Goal: Task Accomplishment & Management: Use online tool/utility

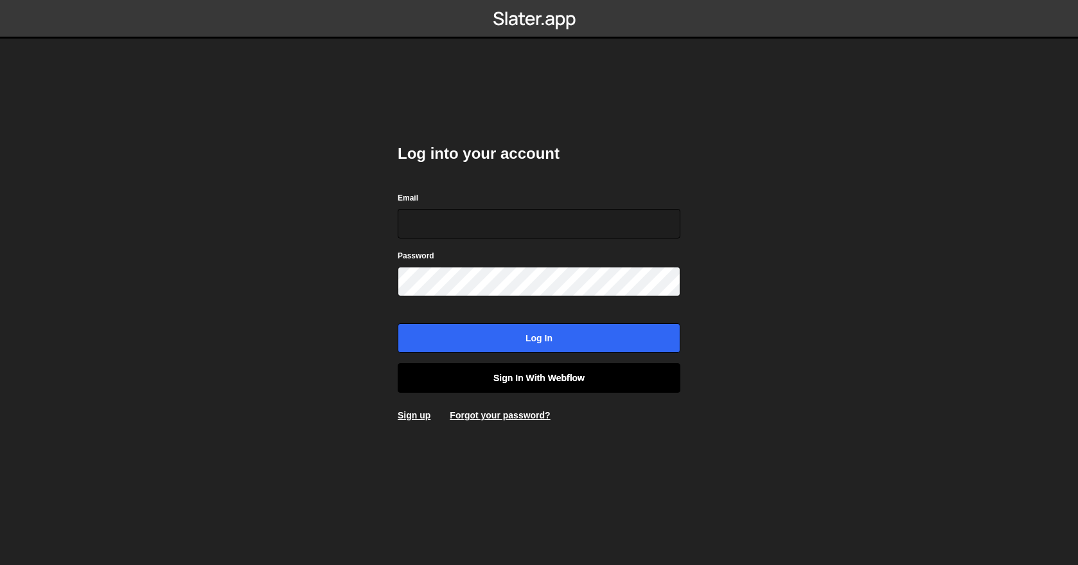
click at [569, 371] on link "Sign in with Webflow" at bounding box center [539, 378] width 283 height 30
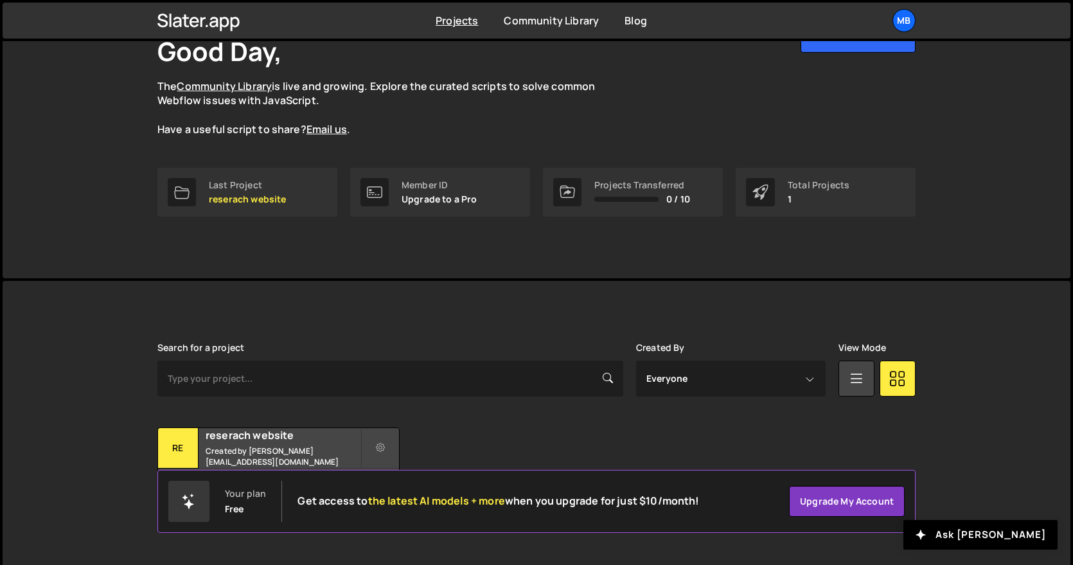
scroll to position [97, 0]
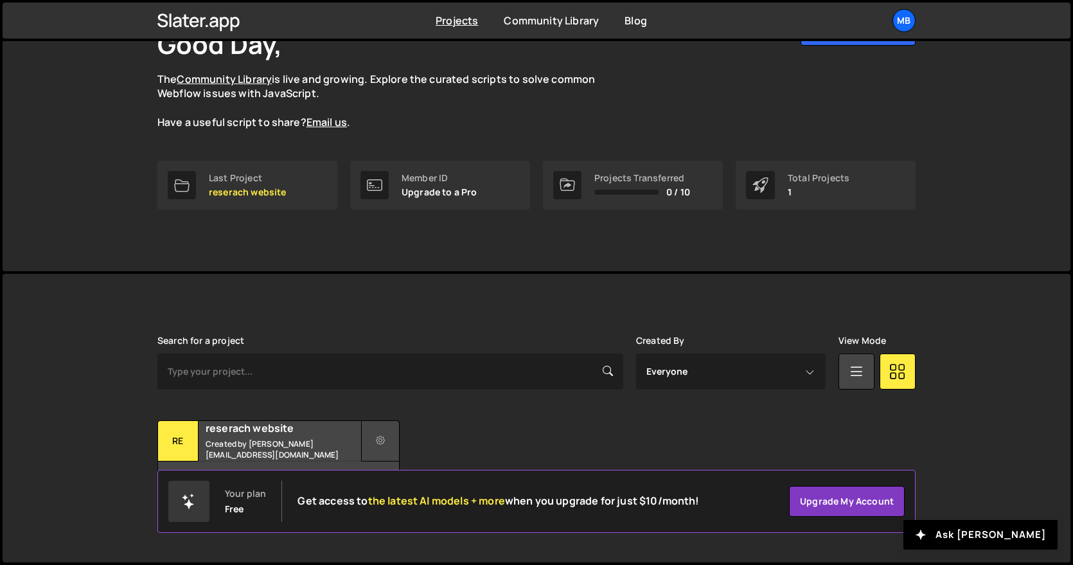
click at [393, 441] on button at bounding box center [380, 440] width 39 height 41
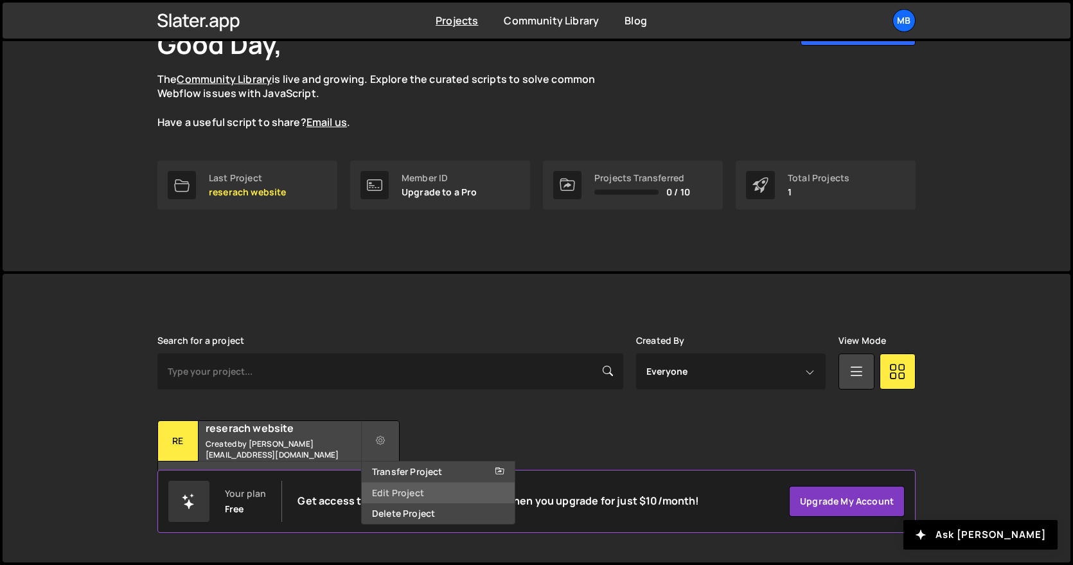
click at [420, 490] on link "Edit Project" at bounding box center [438, 493] width 153 height 21
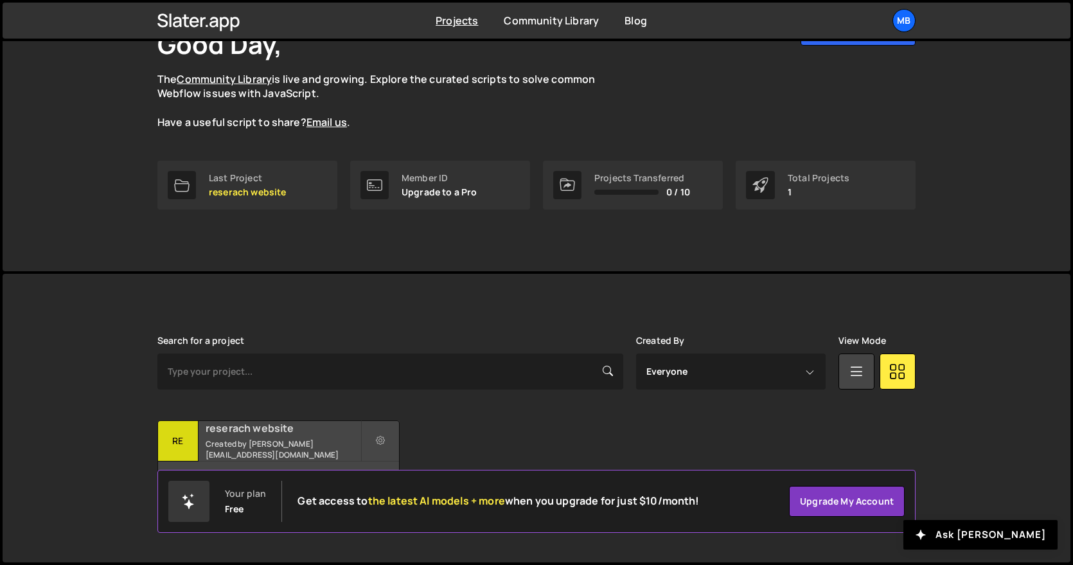
click at [283, 435] on h2 "reserach website" at bounding box center [283, 428] width 155 height 14
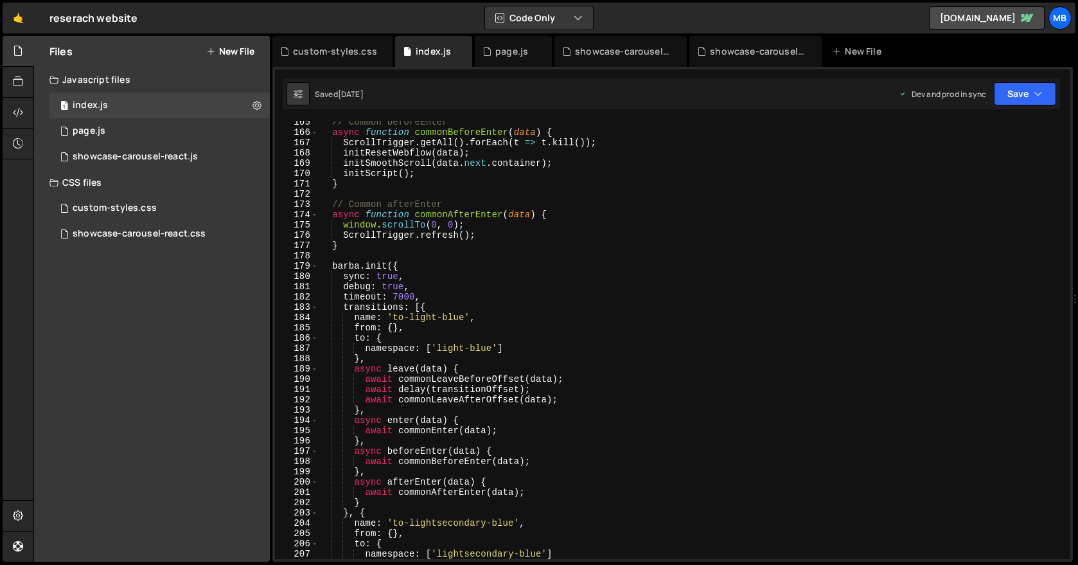
scroll to position [2211, 0]
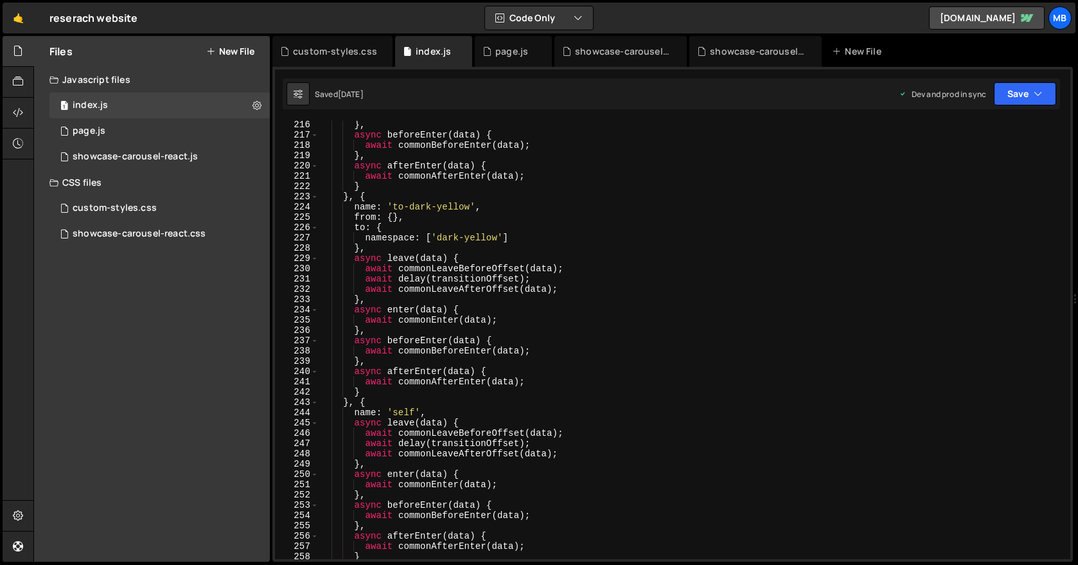
type textarea "name: 'to-dark-yellow',"
click at [502, 206] on div "} , async beforeEnter ( data ) { await commonBeforeEnter ( data ) ; } , async a…" at bounding box center [692, 349] width 747 height 459
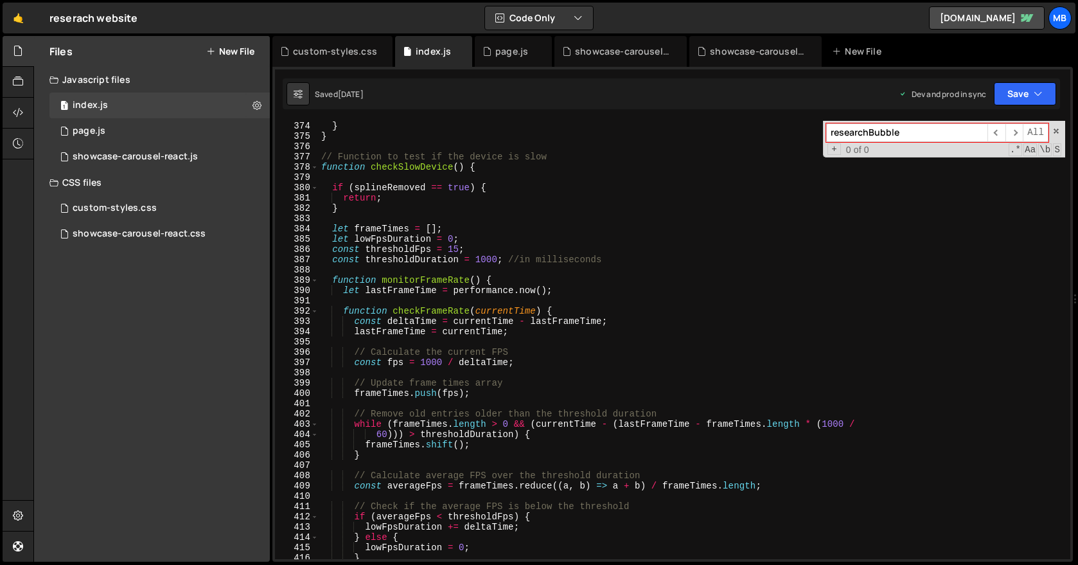
scroll to position [4339, 0]
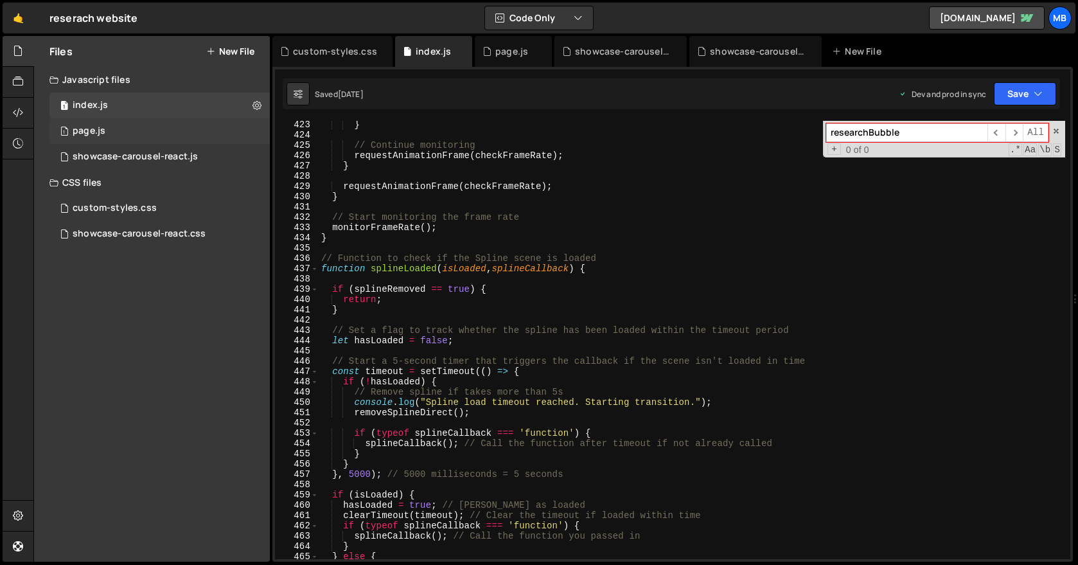
type input "researchBubble"
click at [88, 136] on div "page.js" at bounding box center [89, 131] width 33 height 12
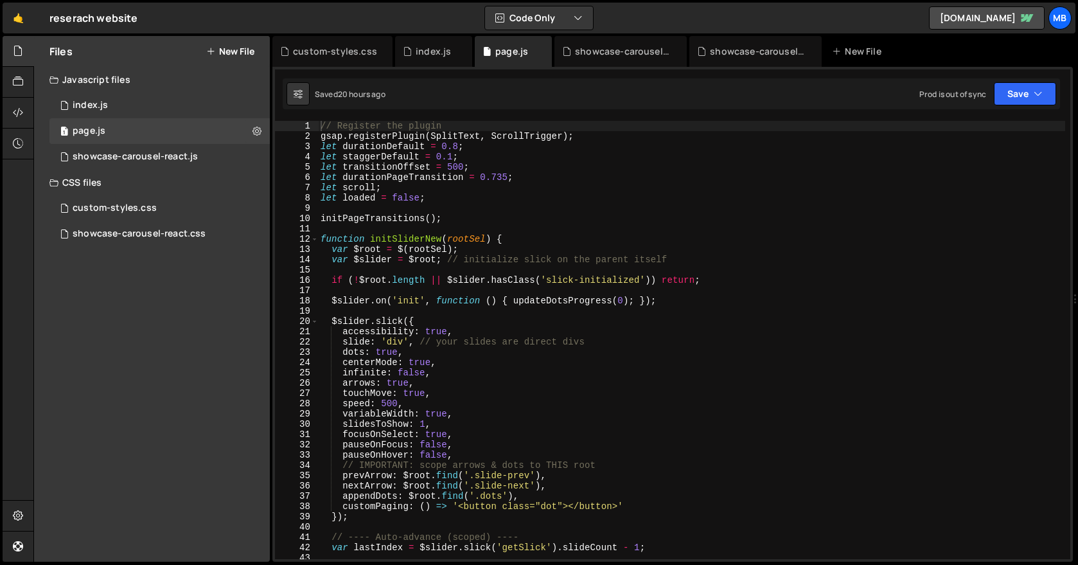
type textarea "let durationPageTransition = 0.735;"
click at [449, 177] on div "// Register the plugin gsap . registerPlugin ( SplitText , ScrollTrigger ) ; le…" at bounding box center [691, 350] width 747 height 459
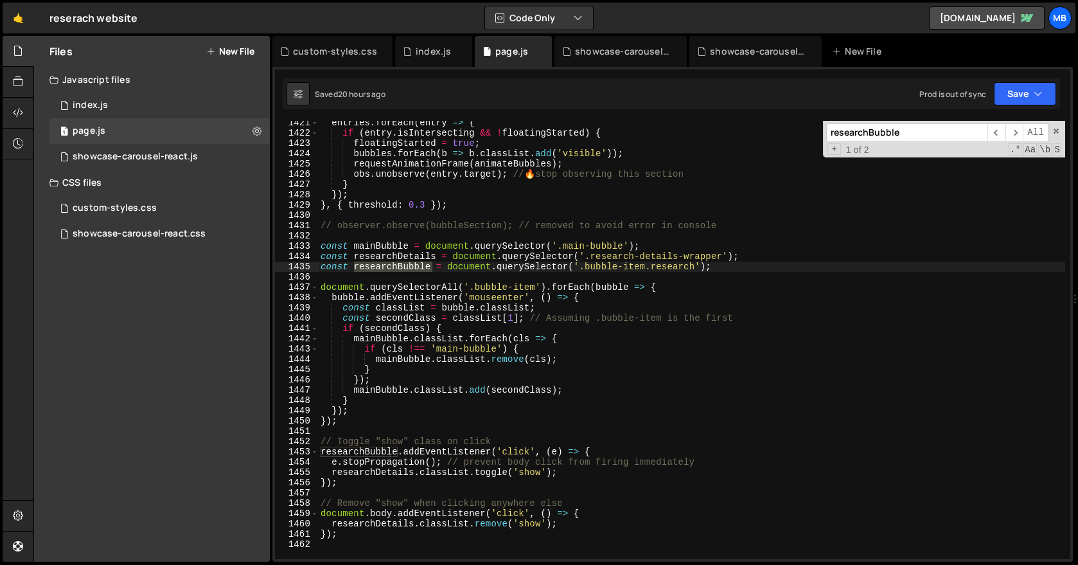
scroll to position [14637, 0]
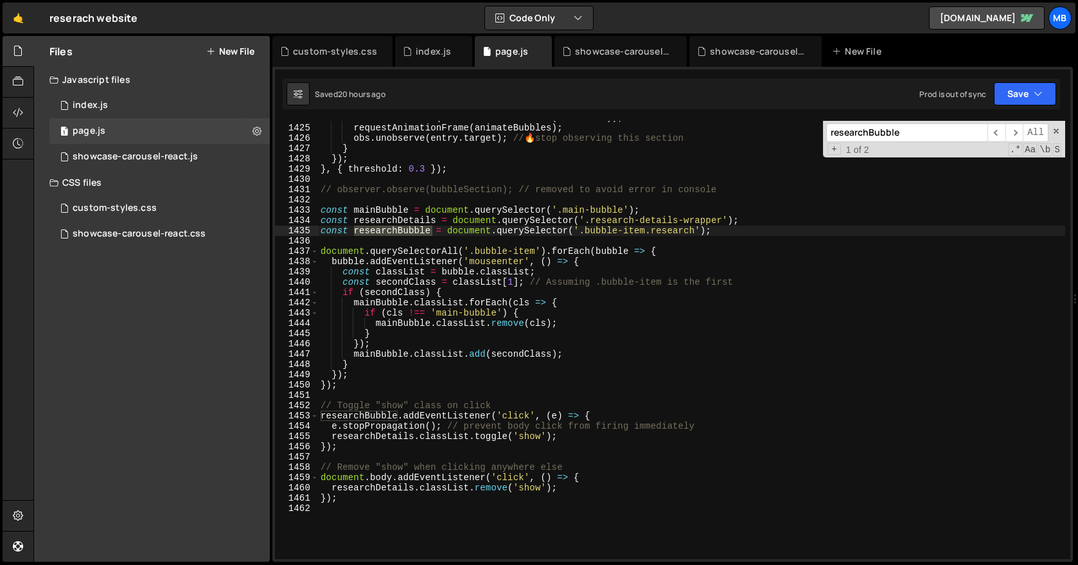
type input "researchBubble"
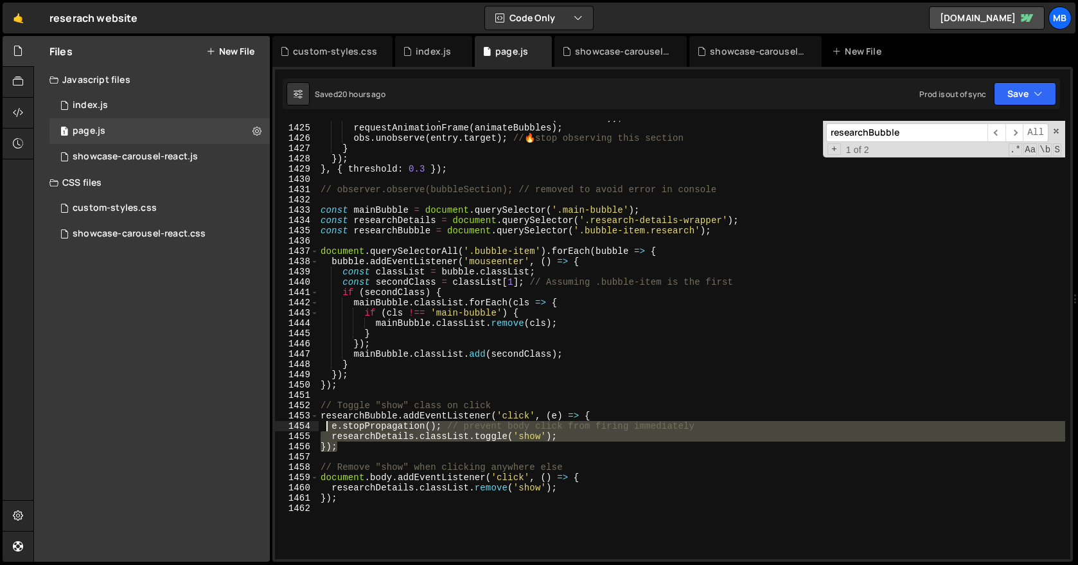
drag, startPoint x: 389, startPoint y: 448, endPoint x: 323, endPoint y: 418, distance: 72.5
click at [323, 420] on div "bubbles . forEach ( b => b . classList . add ( 'visible' )) ; requestAnimationF…" at bounding box center [691, 341] width 747 height 459
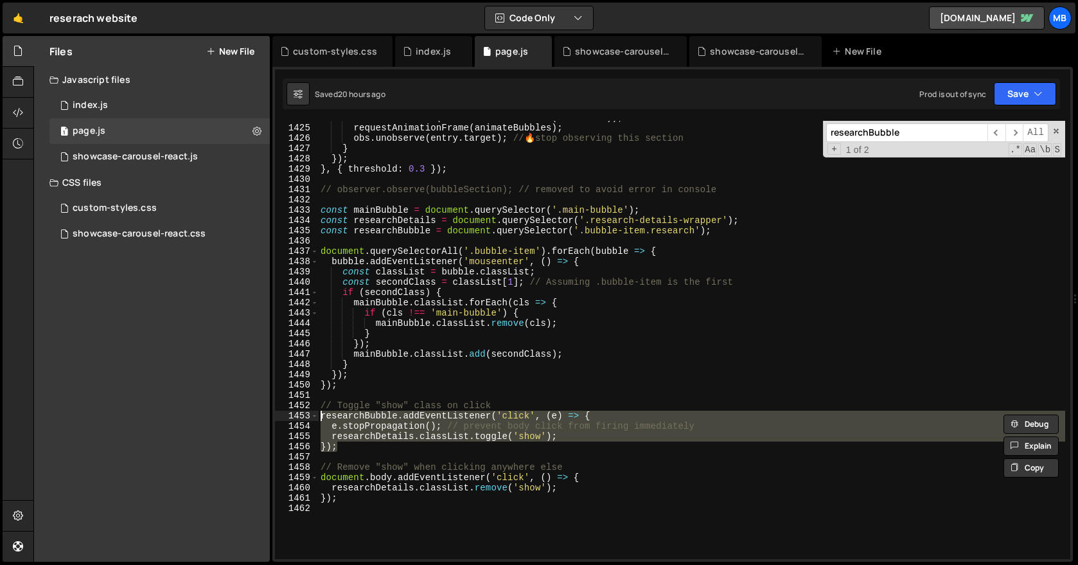
click at [323, 416] on div "bubbles . forEach ( b => b . classList . add ( 'visible' )) ; requestAnimationF…" at bounding box center [691, 340] width 747 height 438
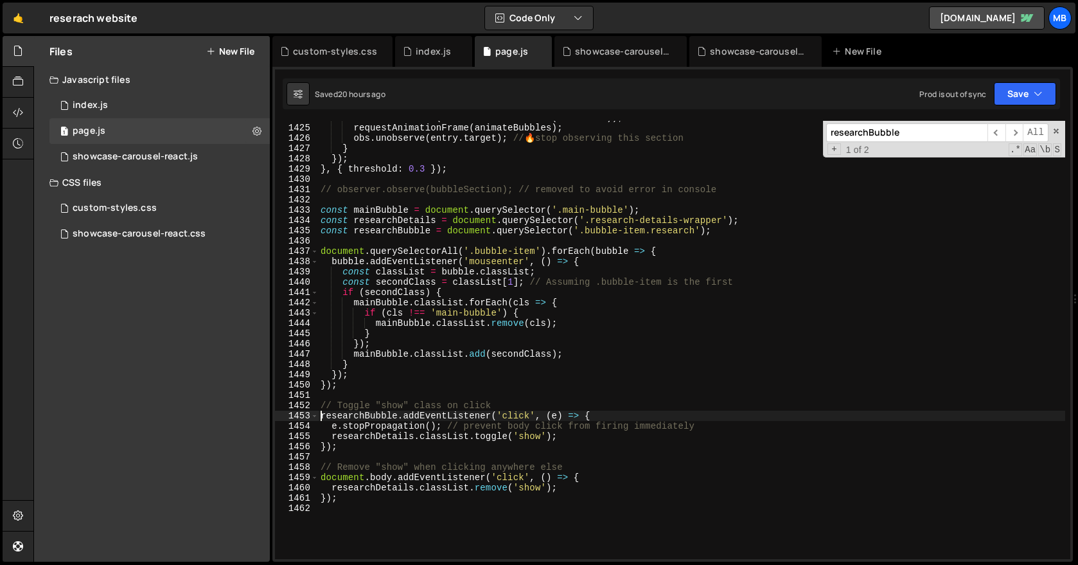
scroll to position [0, 1]
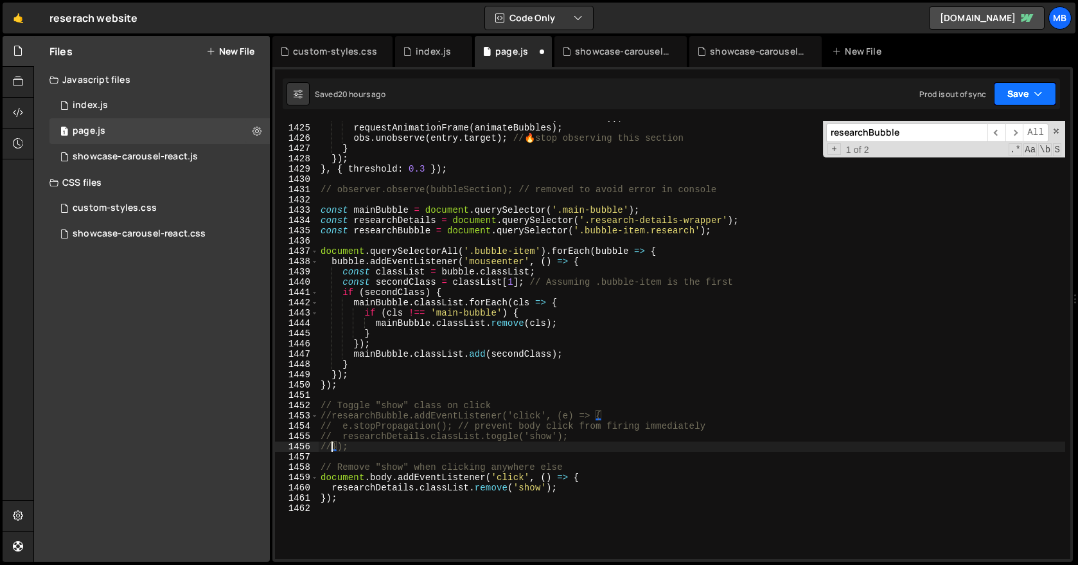
type textarea "//});"
click at [1017, 94] on button "Save" at bounding box center [1025, 93] width 62 height 23
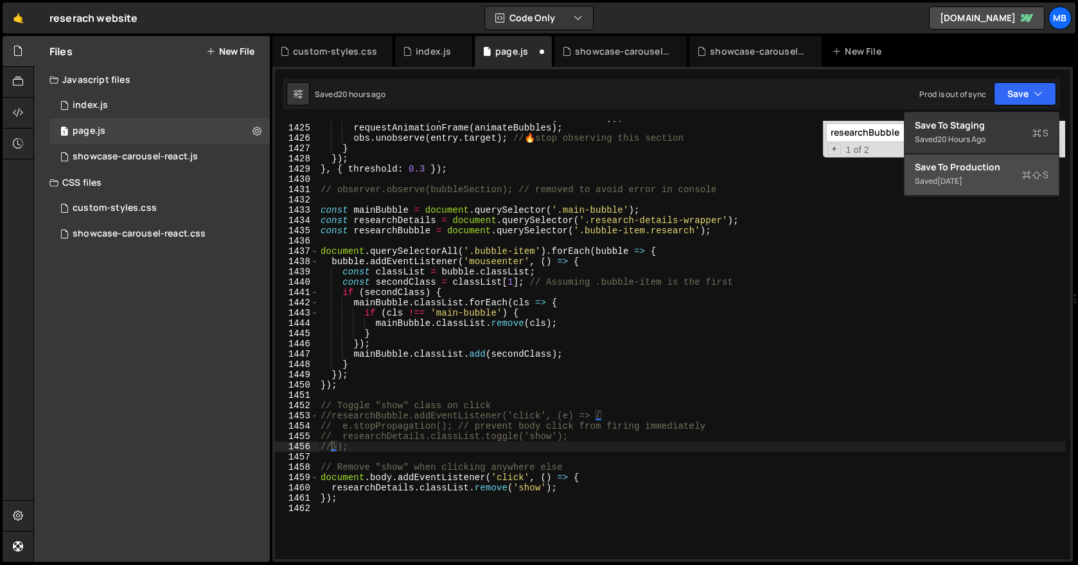
click at [1010, 166] on div "Save to Production S" at bounding box center [982, 167] width 134 height 13
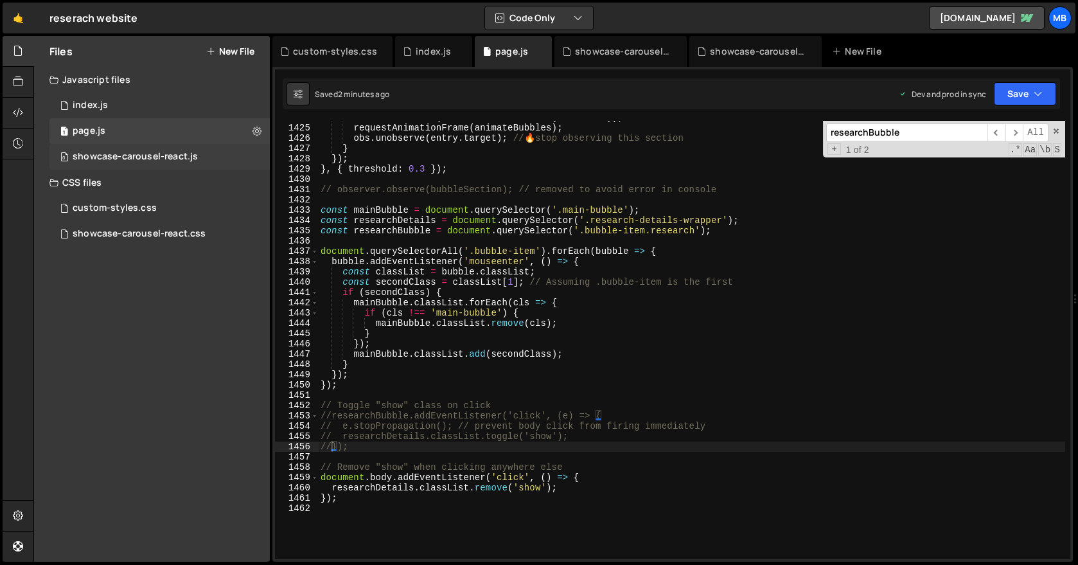
click at [240, 157] on div "0 showcase-carousel-react.js 0" at bounding box center [159, 157] width 220 height 26
click at [253, 156] on icon at bounding box center [257, 156] width 9 height 12
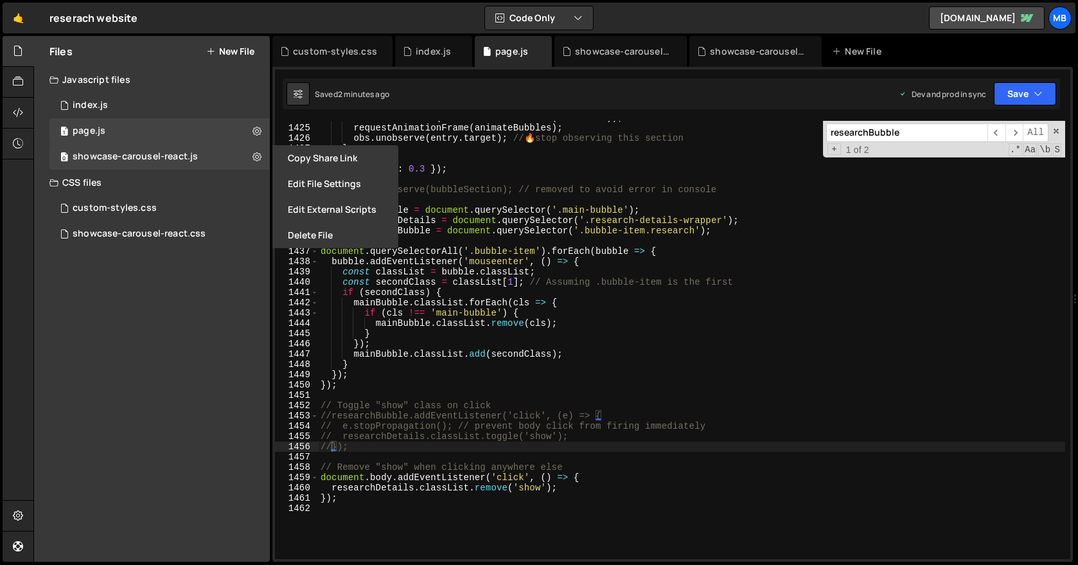
click at [297, 181] on button "Edit File Settings" at bounding box center [335, 184] width 126 height 26
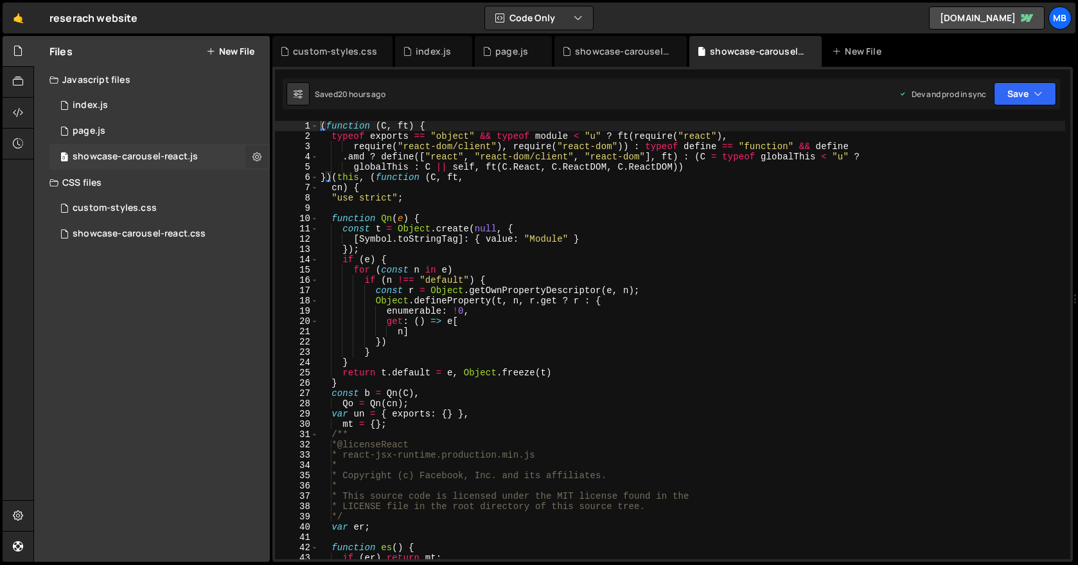
click at [254, 155] on icon at bounding box center [257, 156] width 9 height 12
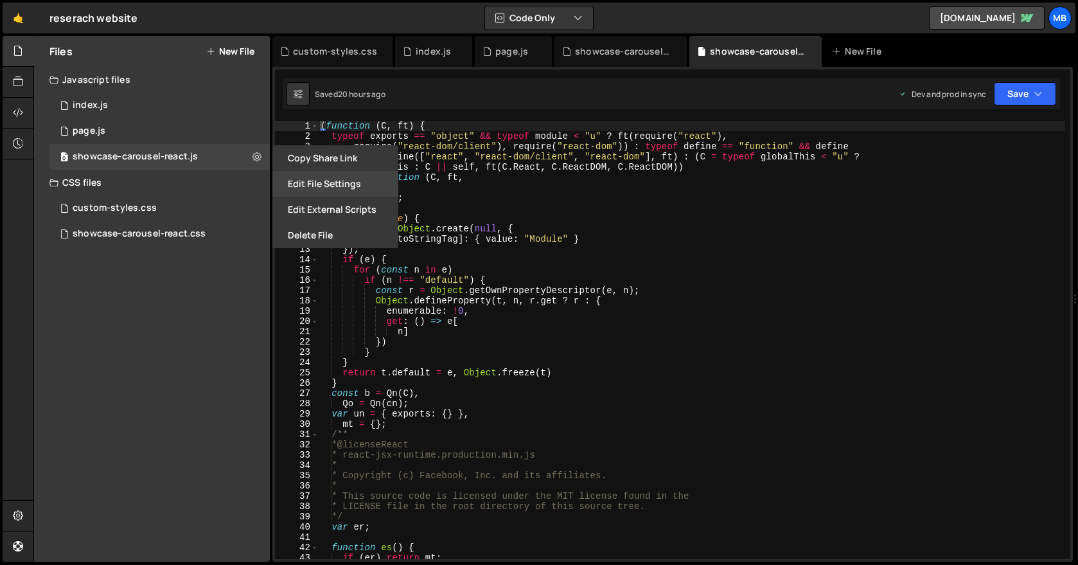
click at [339, 181] on button "Edit File Settings" at bounding box center [335, 184] width 126 height 26
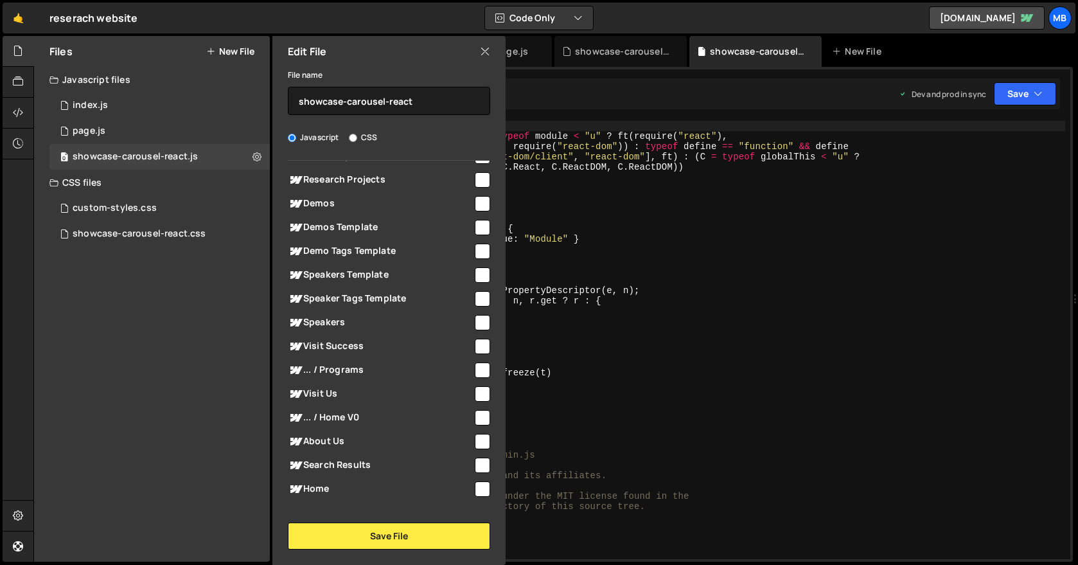
scroll to position [669, 0]
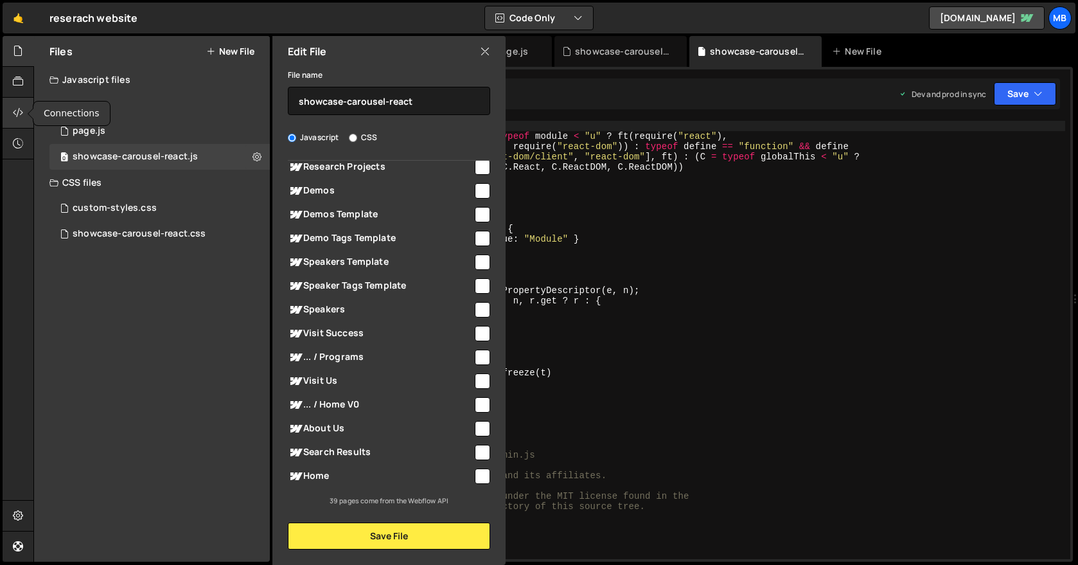
click at [15, 119] on icon at bounding box center [18, 112] width 10 height 14
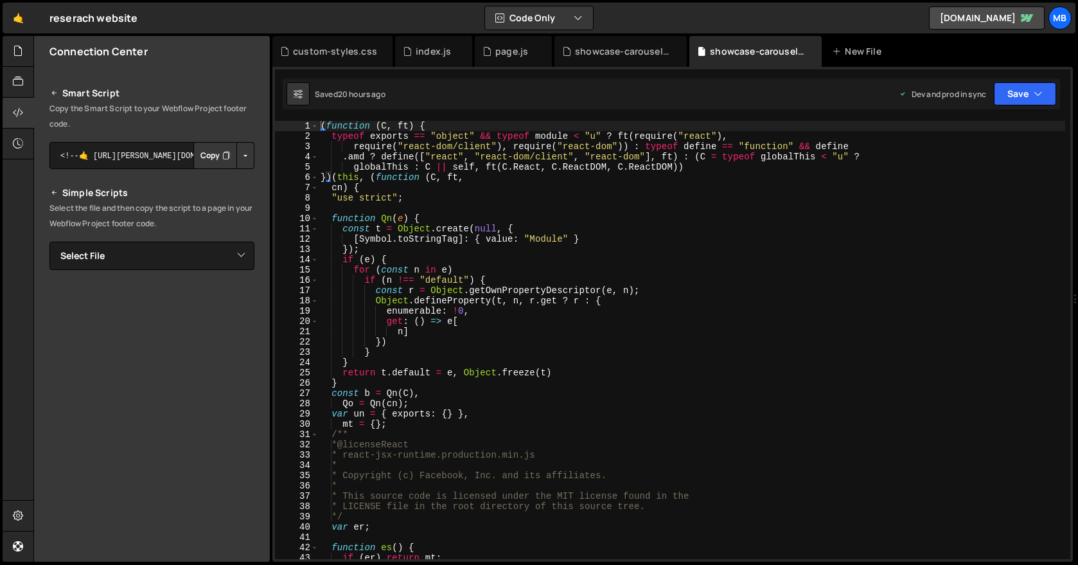
scroll to position [117, 0]
click at [240, 154] on button "Button group with nested dropdown" at bounding box center [245, 154] width 18 height 27
drag, startPoint x: 240, startPoint y: 143, endPoint x: 231, endPoint y: 168, distance: 26.6
click at [240, 143] on button "Button group with nested dropdown" at bounding box center [245, 154] width 18 height 27
click at [217, 242] on select "Select File index.js page.js showcase-carousel-react.js custom-styles.css showc…" at bounding box center [151, 254] width 205 height 28
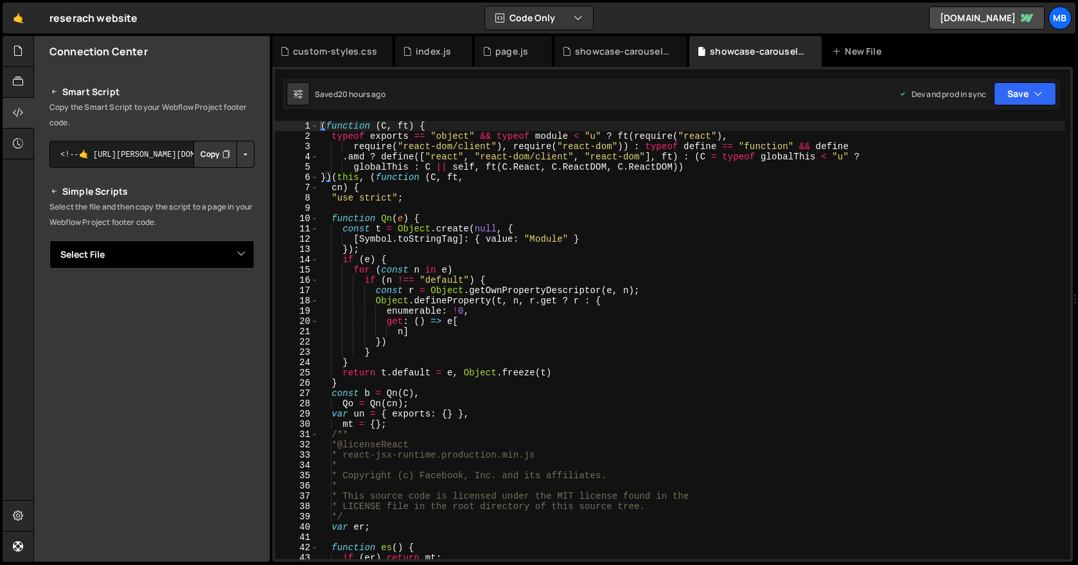
select select "45223"
click at [49, 240] on select "Select File index.js page.js showcase-carousel-react.js custom-styles.css showc…" at bounding box center [151, 254] width 205 height 28
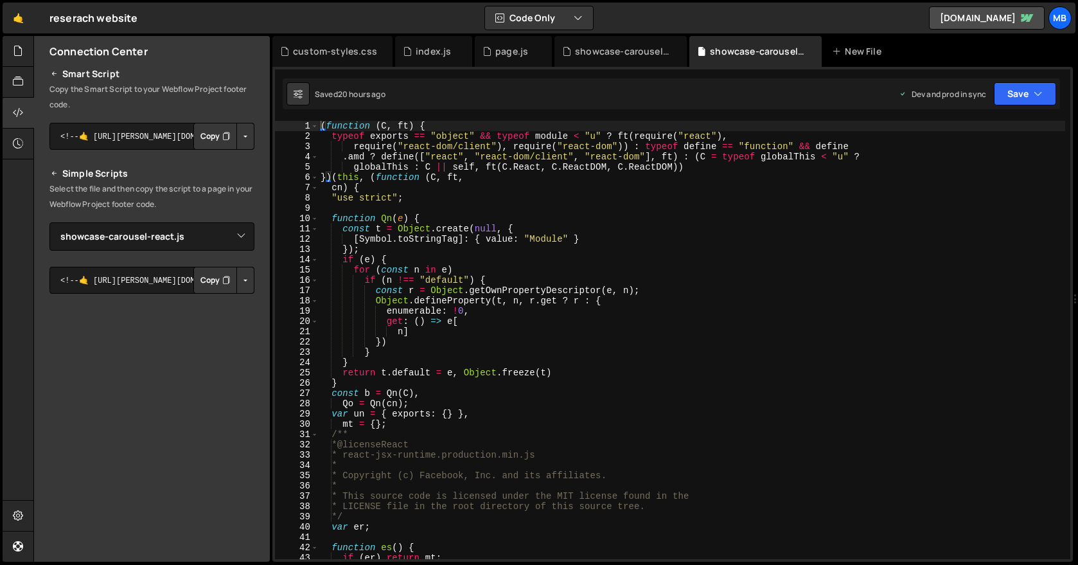
click at [240, 281] on button "Button group with nested dropdown" at bounding box center [245, 280] width 18 height 27
click at [213, 283] on button "Copy" at bounding box center [215, 280] width 44 height 27
click at [213, 283] on button "Copied" at bounding box center [212, 280] width 50 height 27
click at [19, 58] on icon at bounding box center [18, 51] width 10 height 14
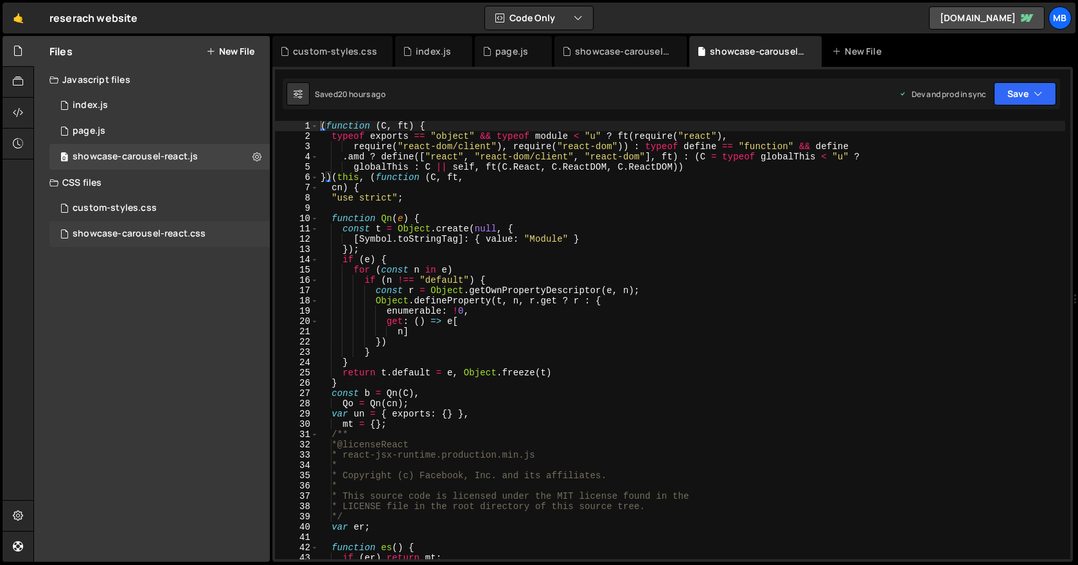
click at [127, 228] on div "showcase-carousel-react.css" at bounding box center [139, 234] width 133 height 12
click at [185, 130] on div "1 page.js 0" at bounding box center [159, 131] width 220 height 26
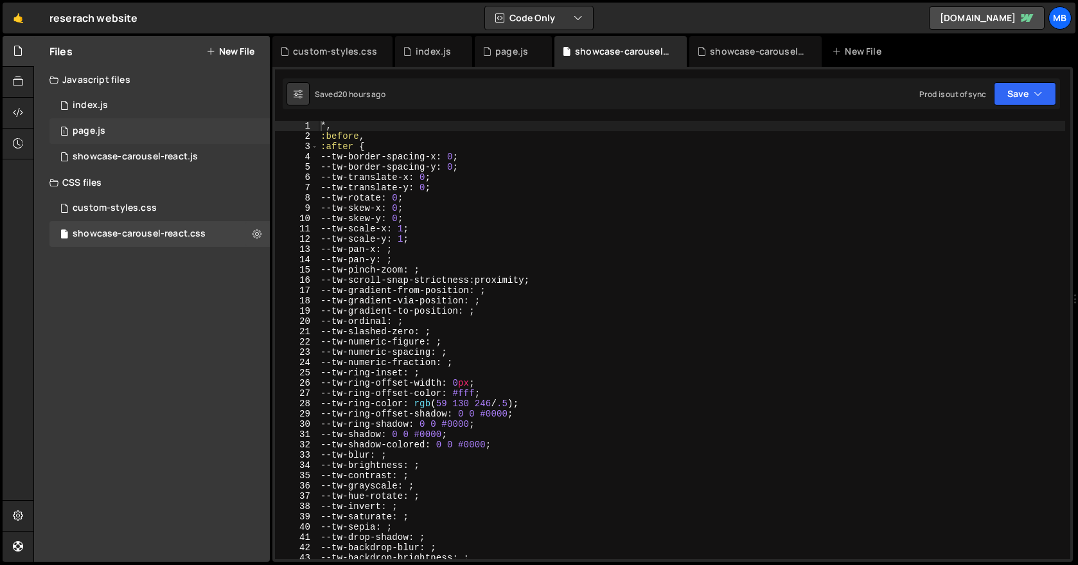
click at [185, 130] on div "1 page.js 0" at bounding box center [159, 131] width 220 height 26
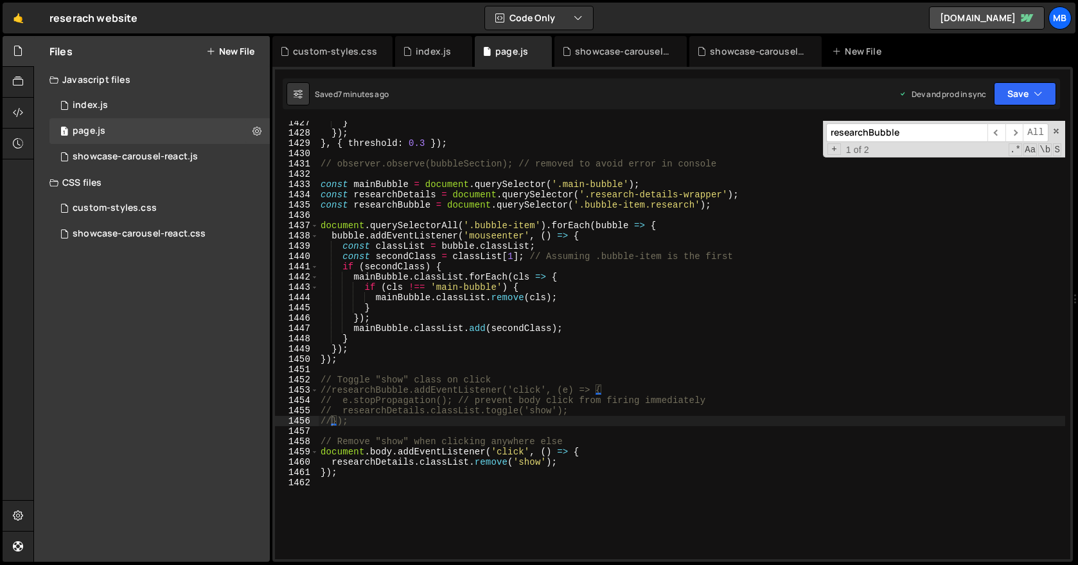
scroll to position [14805, 0]
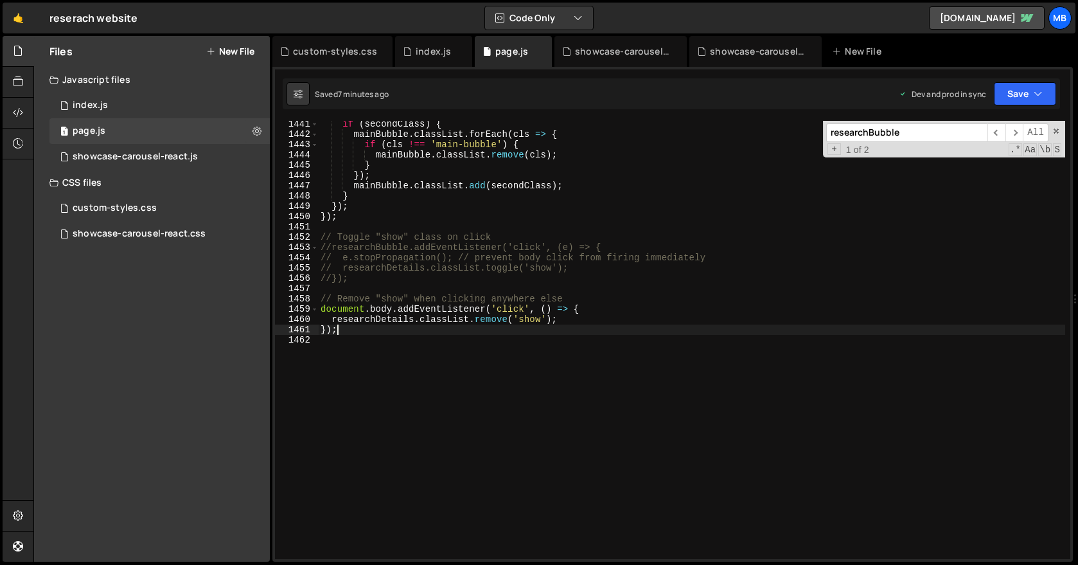
drag, startPoint x: 515, startPoint y: 334, endPoint x: 362, endPoint y: 317, distance: 154.5
click at [389, 317] on div "if ( secondClass ) { mainBubble . classList . forEach ( cls => { if ( cls !== '…" at bounding box center [691, 348] width 747 height 459
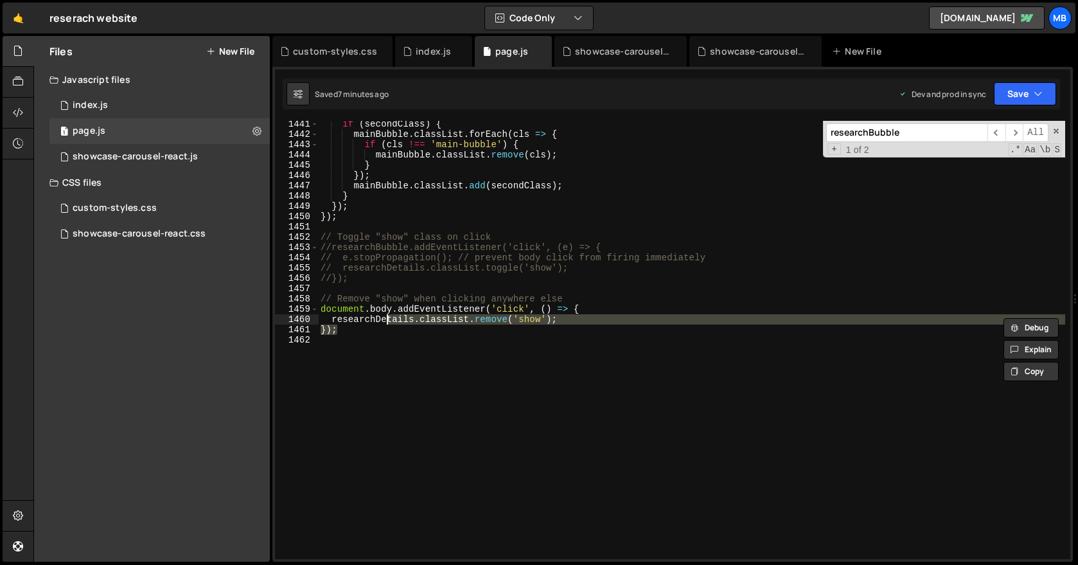
click at [342, 315] on div "if ( secondClass ) { mainBubble . classList . forEach ( cls => { if ( cls !== '…" at bounding box center [691, 348] width 747 height 459
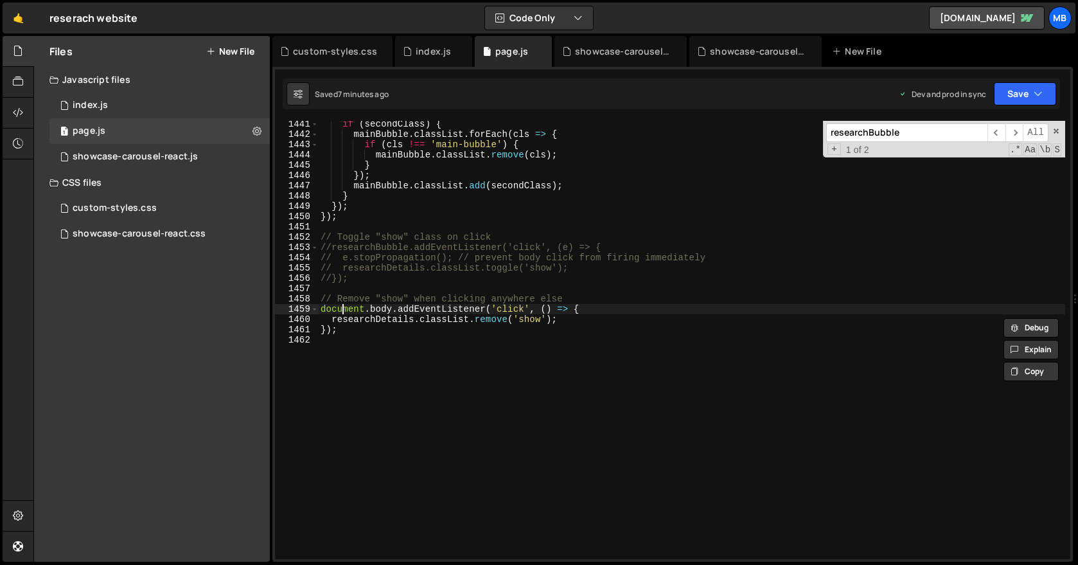
click at [342, 308] on div "if ( secondClass ) { mainBubble . classList . forEach ( cls => { if ( cls !== '…" at bounding box center [691, 348] width 747 height 459
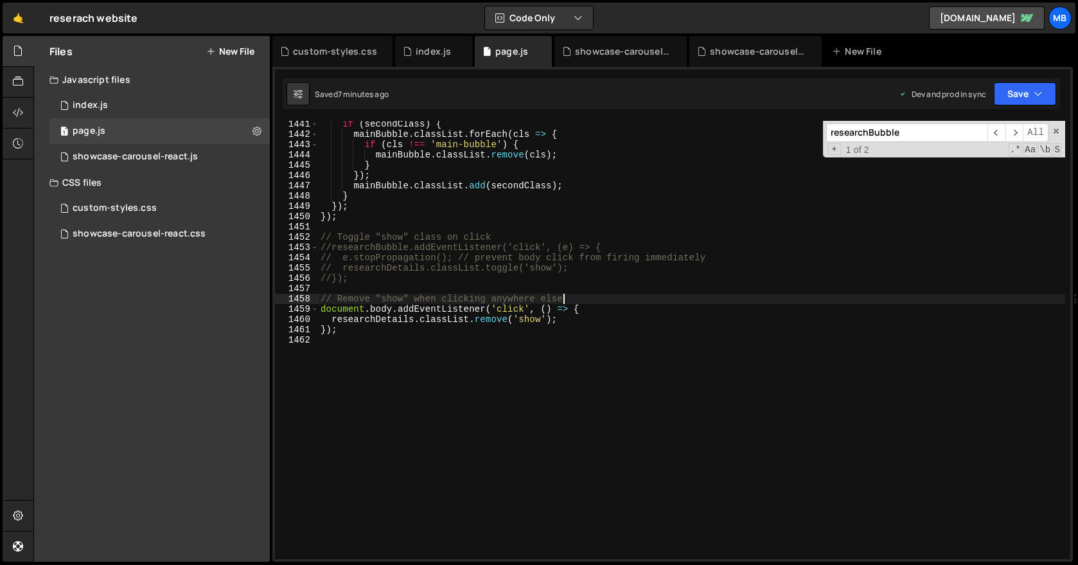
click at [581, 297] on div "if ( secondClass ) { mainBubble . classList . forEach ( cls => { if ( cls !== '…" at bounding box center [691, 348] width 747 height 459
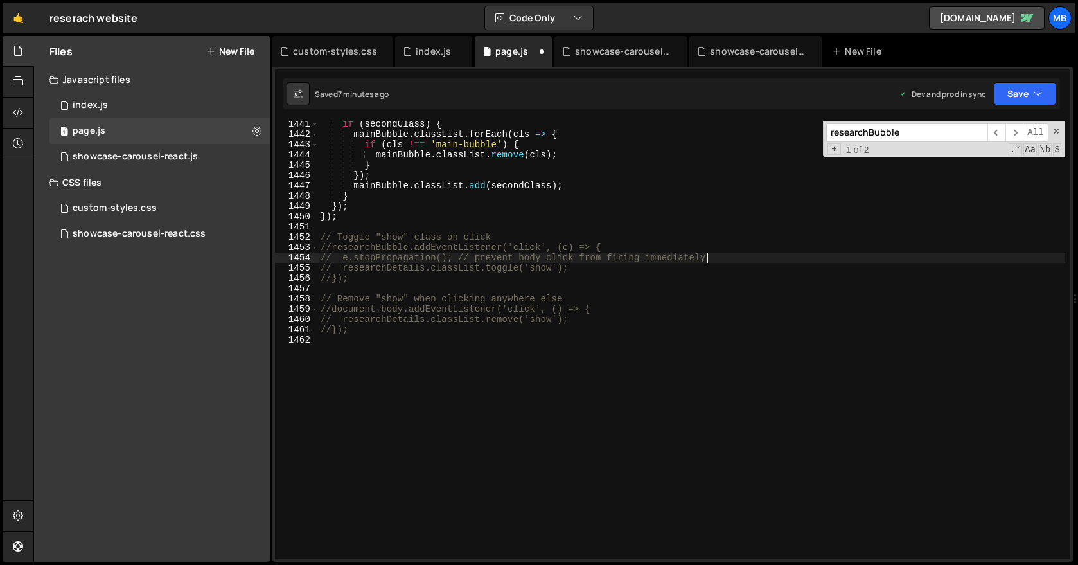
drag, startPoint x: 758, startPoint y: 256, endPoint x: 737, endPoint y: 266, distance: 23.0
click at [756, 255] on div "if ( secondClass ) { mainBubble . classList . forEach ( cls => { if ( cls !== '…" at bounding box center [691, 348] width 747 height 459
click at [995, 92] on button "Save" at bounding box center [1025, 93] width 62 height 23
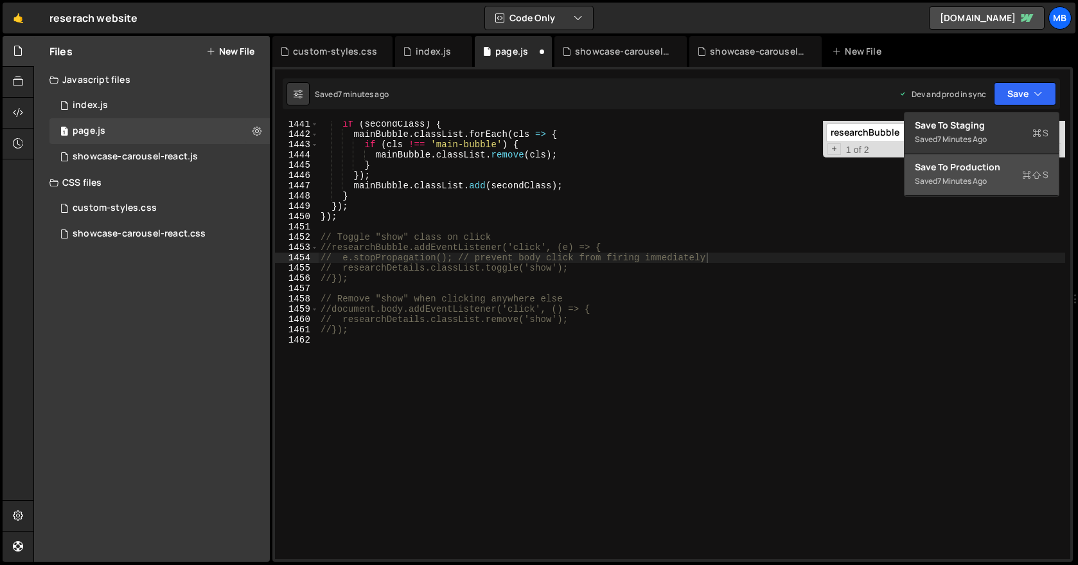
click at [1002, 168] on div "Save to Production S" at bounding box center [982, 167] width 134 height 13
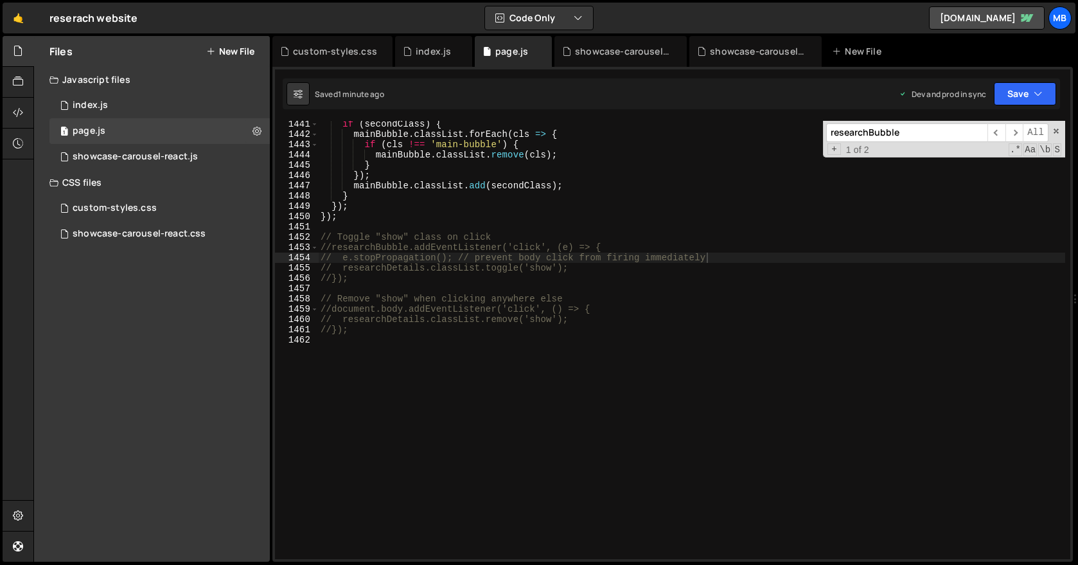
scroll to position [14366, 0]
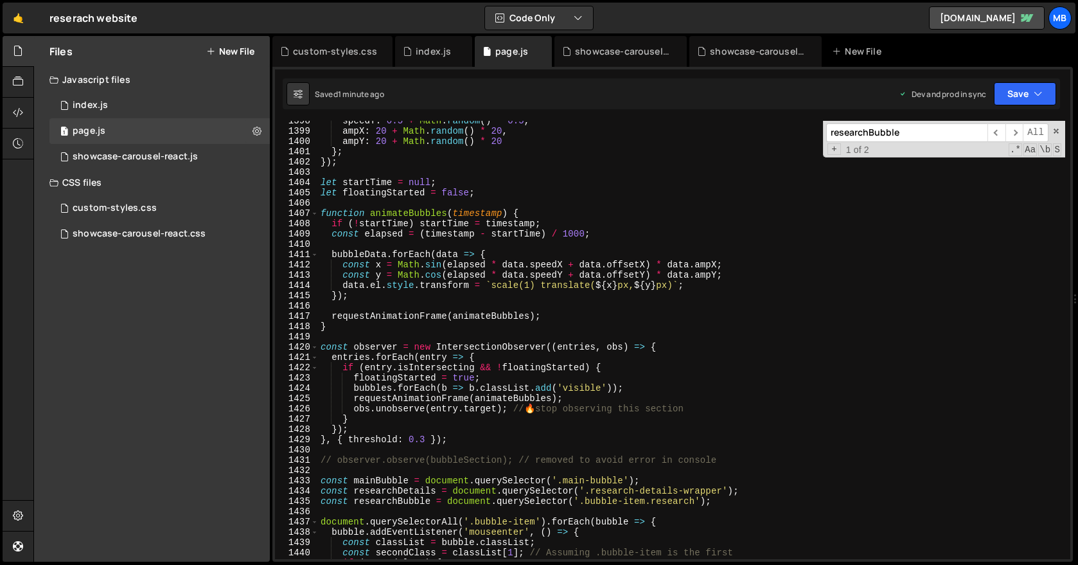
type textarea "let startTime = null;"
click at [456, 182] on div "speedY : 0.5 + Math . random ( ) * 0.5 , ampX : 20 + Math . random ( ) * 20 , a…" at bounding box center [691, 345] width 747 height 459
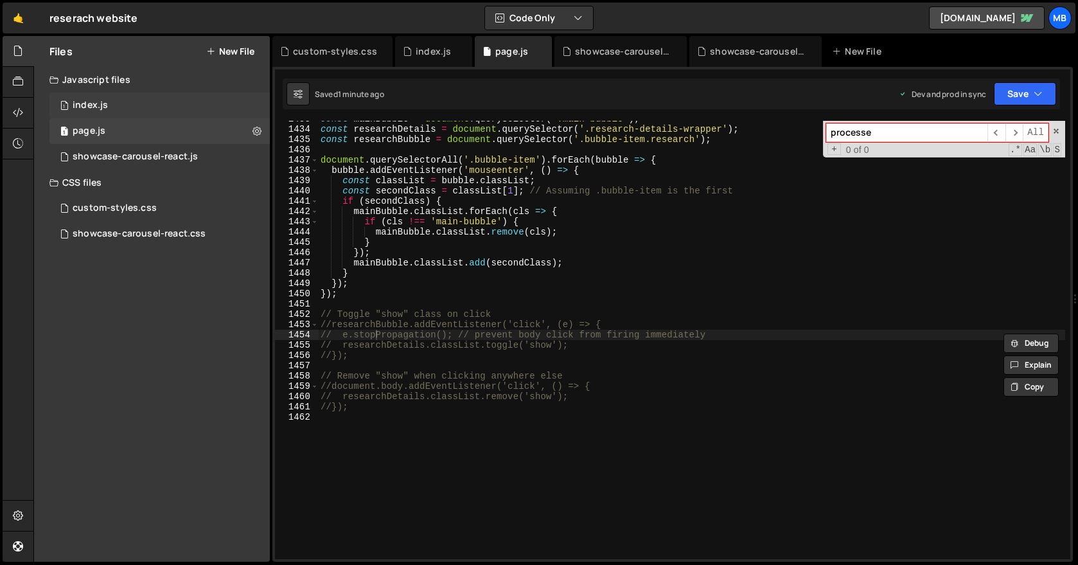
type input "processe"
click at [197, 104] on div "1 index.js 0" at bounding box center [159, 106] width 220 height 26
click at [139, 98] on div "1 index.js 0" at bounding box center [159, 106] width 220 height 26
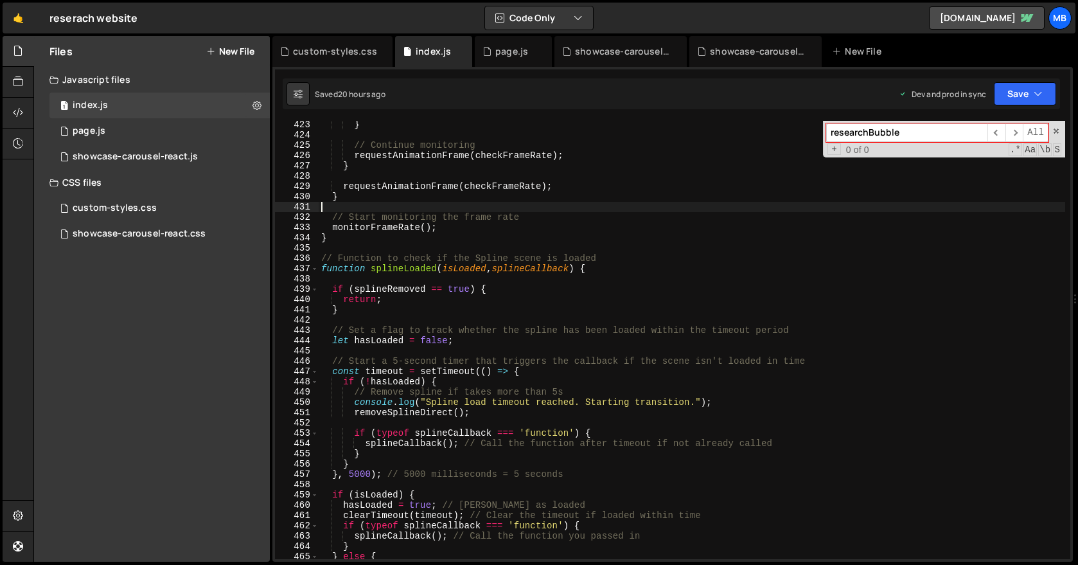
click at [445, 206] on div "} // Continue monitoring requestAnimationFrame ( checkFrameRate ) ; } requestAn…" at bounding box center [692, 349] width 747 height 459
paste input "process"
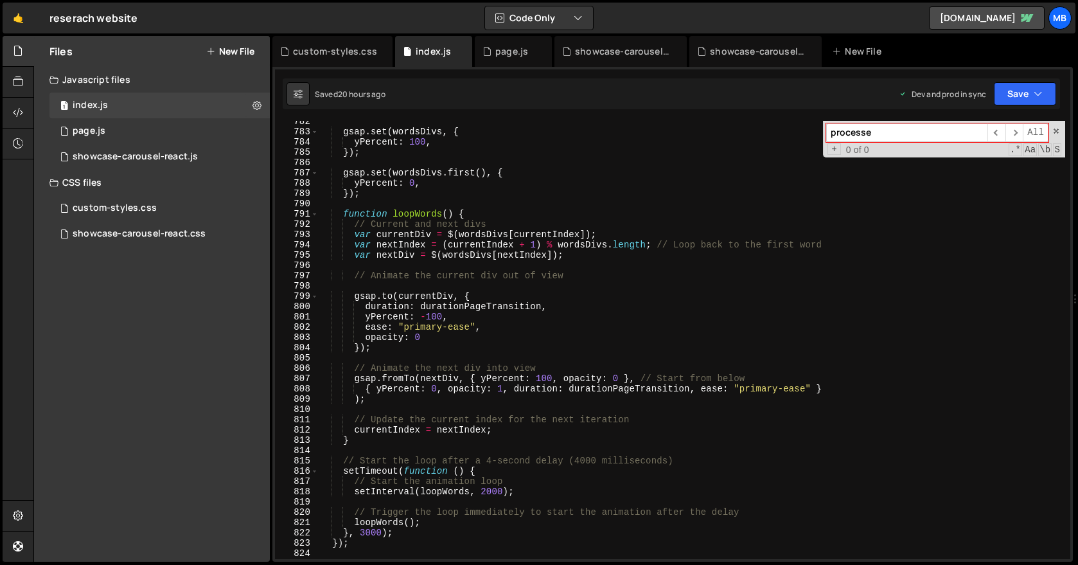
scroll to position [8334, 0]
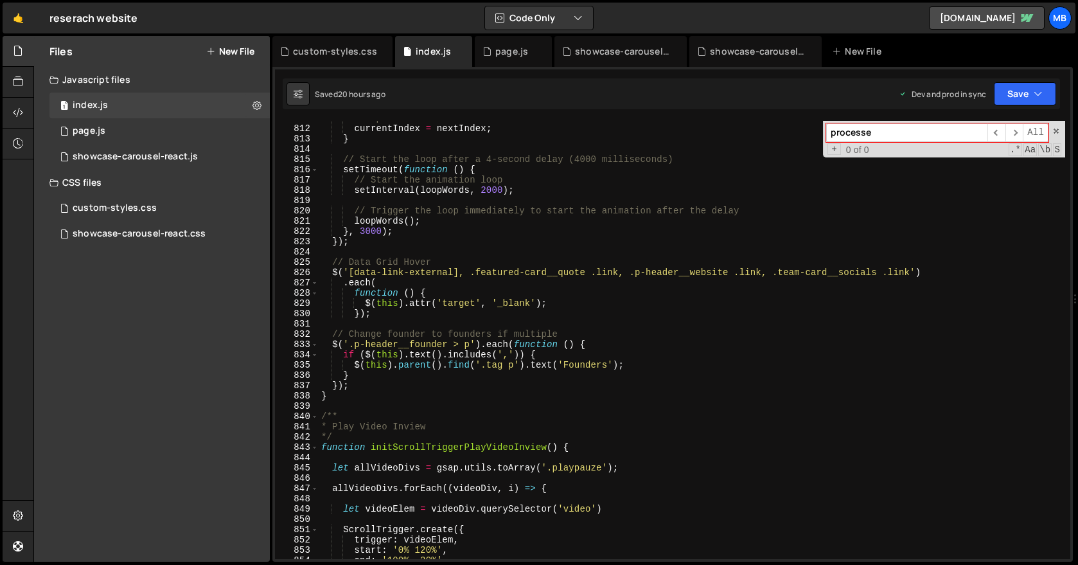
type input "processe"
